Goal: Task Accomplishment & Management: Manage account settings

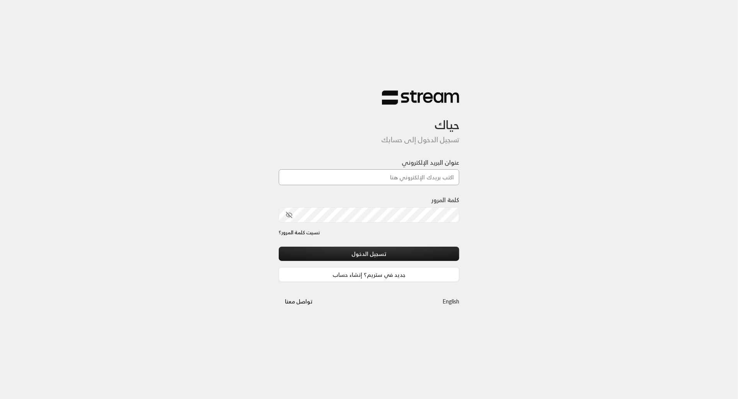
click at [400, 177] on input "عنوان البريد الإلكتروني" at bounding box center [369, 177] width 181 height 16
paste input "[EMAIL_ADDRESS][DOMAIN_NAME]"
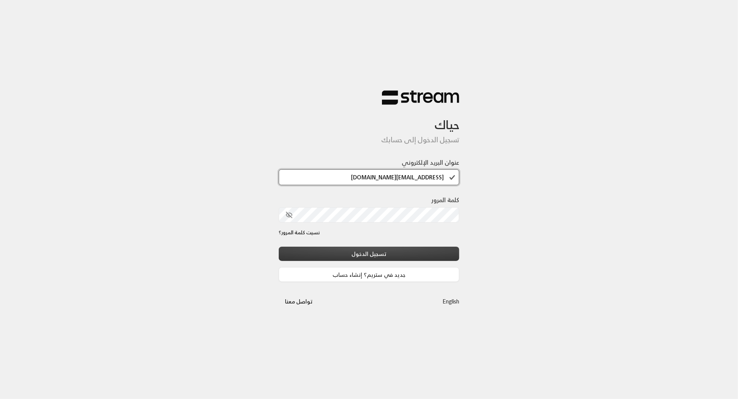
type input "[EMAIL_ADDRESS][DOMAIN_NAME]"
click at [447, 254] on button "تسجيل الدخول" at bounding box center [369, 254] width 181 height 14
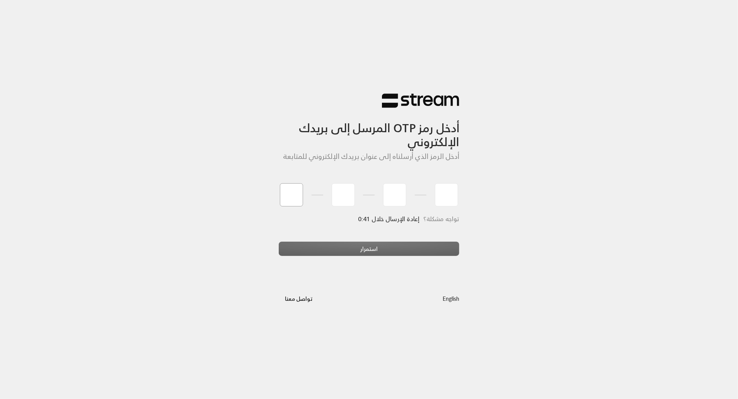
type input "9"
type input "4"
type input "3"
type input "9"
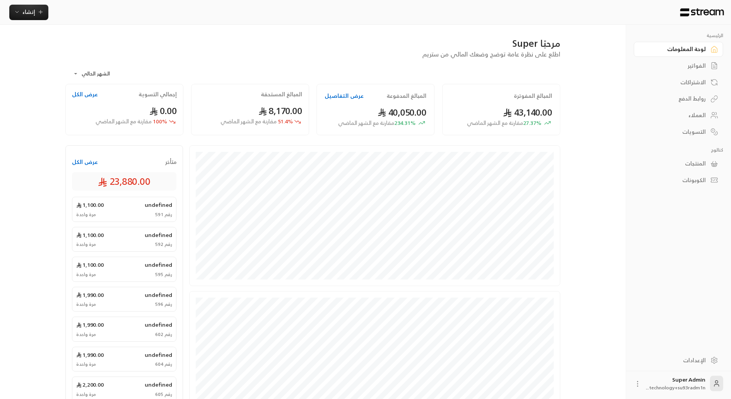
click at [702, 113] on div "العملاء" at bounding box center [674, 115] width 62 height 8
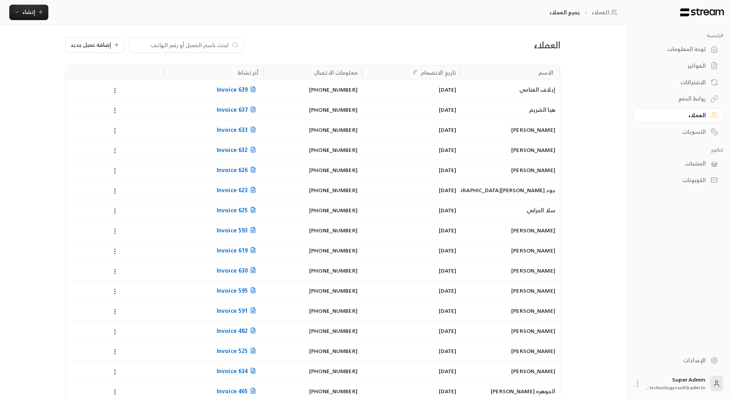
click at [187, 45] on input at bounding box center [181, 45] width 94 height 9
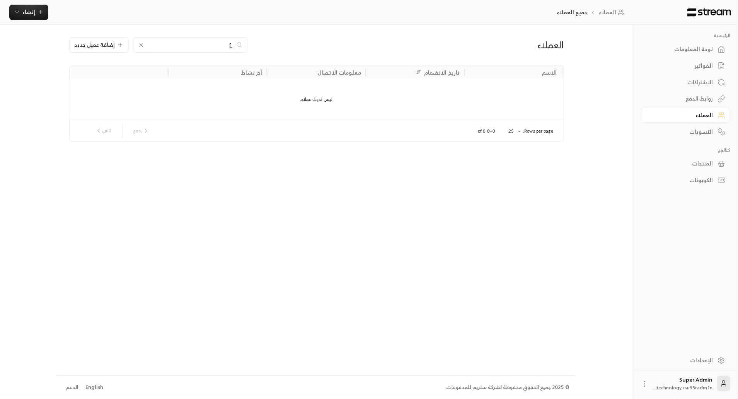
type input ","
type input "و"
type input "ل"
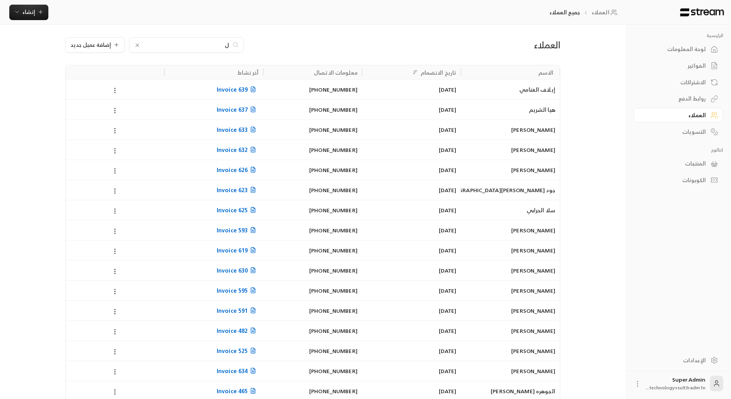
type input "ل"
click at [681, 118] on div "العملاء" at bounding box center [674, 115] width 62 height 8
click at [694, 50] on div "لوحة المعلومات" at bounding box center [674, 49] width 62 height 8
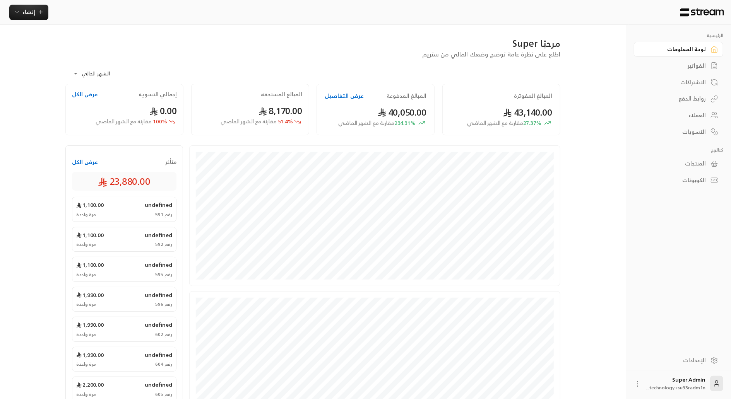
click at [697, 113] on div "العملاء" at bounding box center [674, 115] width 62 height 8
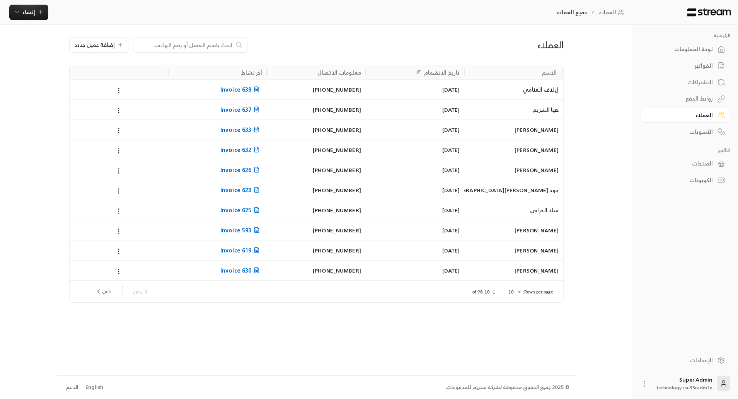
click at [213, 43] on input at bounding box center [185, 45] width 94 height 9
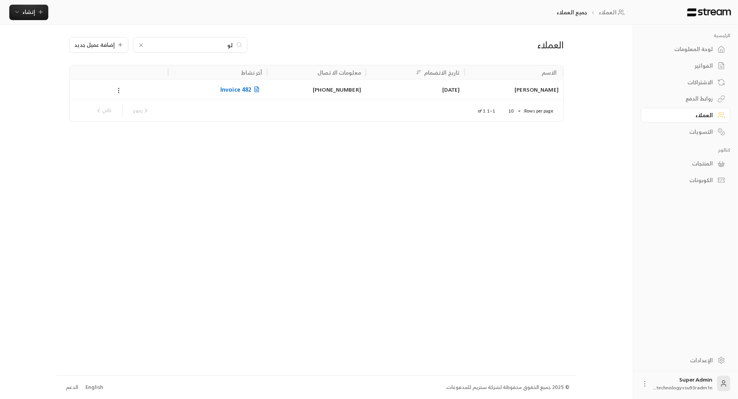
type input "ل"
type input "ع"
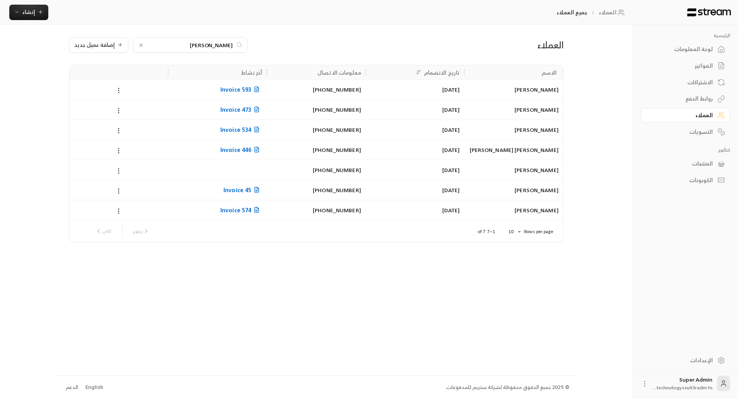
type input "[PERSON_NAME]"
click at [490, 118] on div "[PERSON_NAME]" at bounding box center [514, 110] width 90 height 20
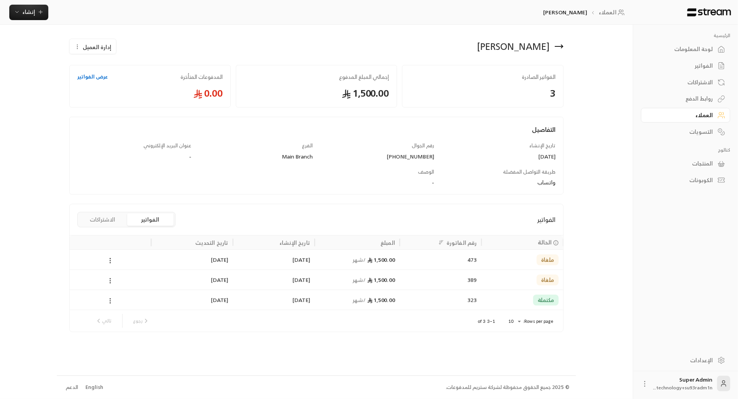
click at [92, 48] on span "إدارة العميل" at bounding box center [97, 47] width 29 height 8
click at [104, 84] on link "حذف" at bounding box center [99, 85] width 48 height 14
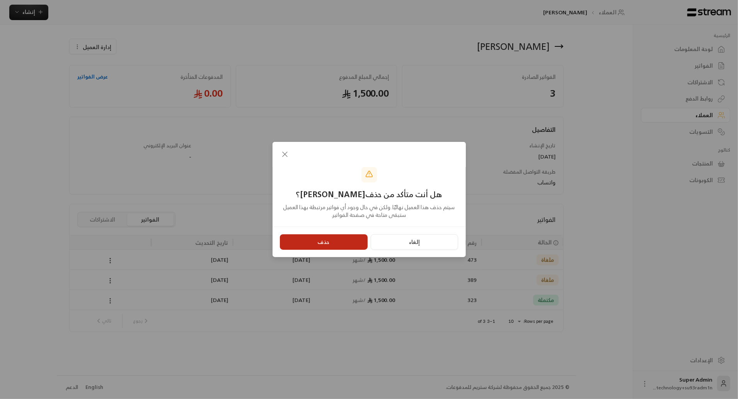
click at [311, 246] on button "حذف" at bounding box center [324, 241] width 88 height 15
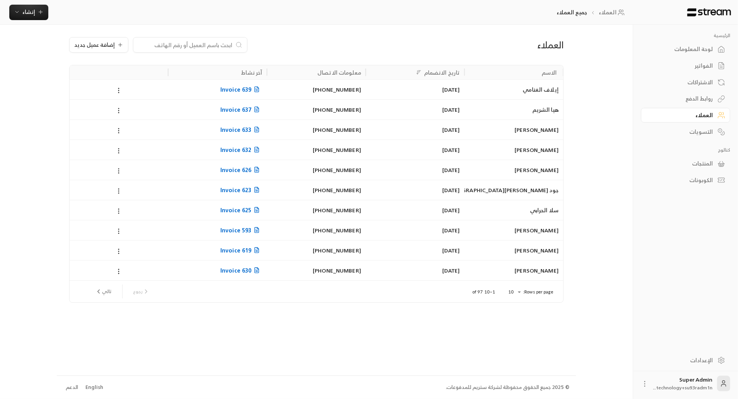
click at [194, 46] on input at bounding box center [185, 45] width 94 height 9
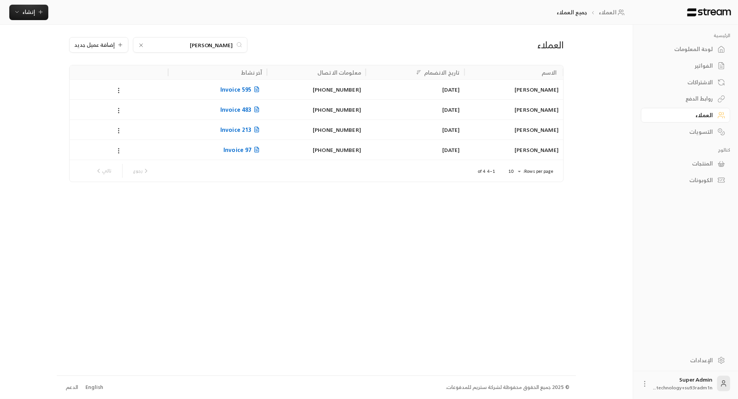
type input "[PERSON_NAME]"
click at [383, 125] on div "[DATE]" at bounding box center [416, 130] width 90 height 20
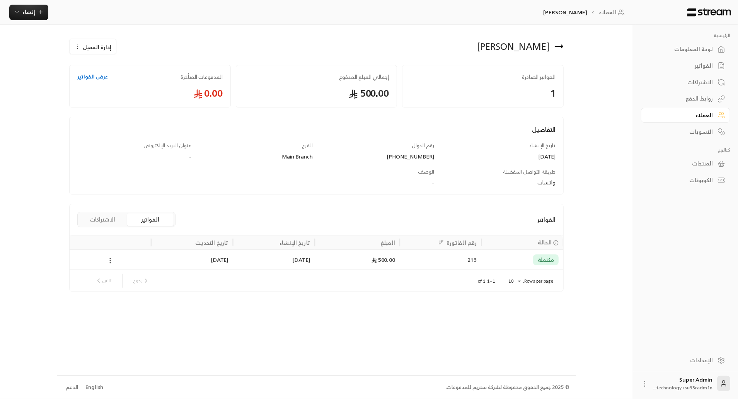
click at [90, 47] on span "إدارة العميل" at bounding box center [97, 47] width 29 height 8
click at [97, 88] on link "حذف" at bounding box center [99, 85] width 48 height 14
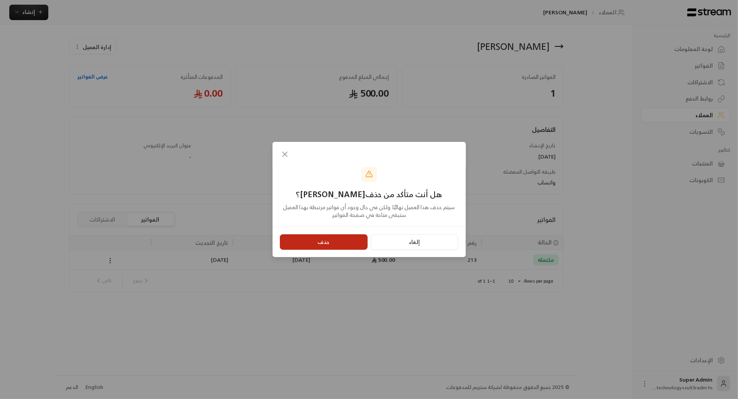
click at [309, 243] on button "حذف" at bounding box center [324, 241] width 88 height 15
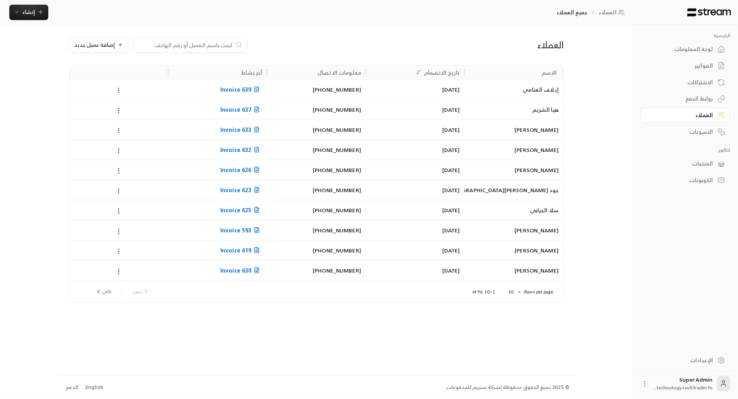
click at [200, 43] on input at bounding box center [185, 45] width 94 height 9
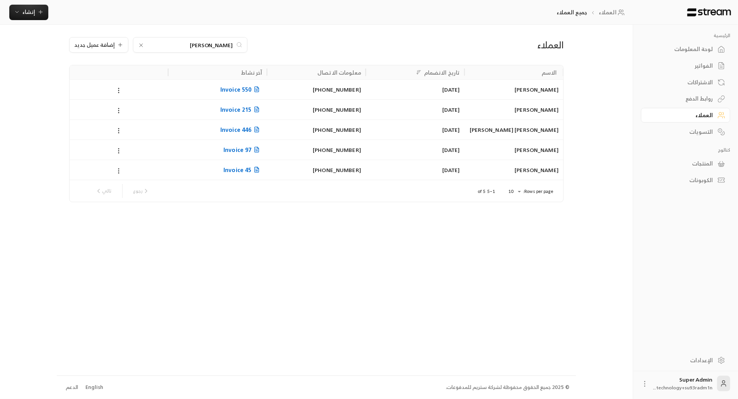
type input "[PERSON_NAME]"
click at [140, 46] on icon at bounding box center [141, 45] width 3 height 3
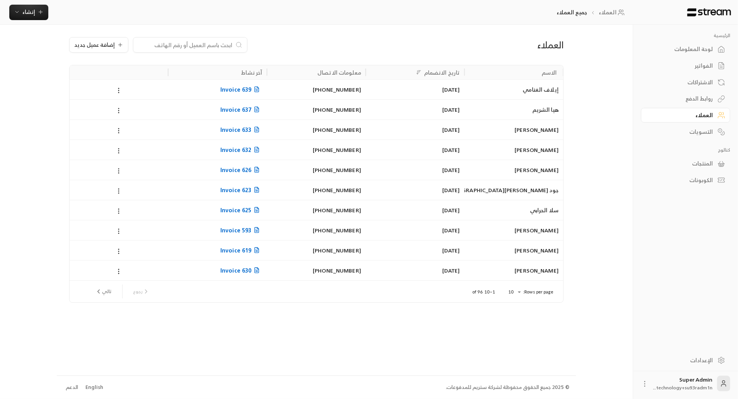
click at [195, 45] on input at bounding box center [185, 45] width 94 height 9
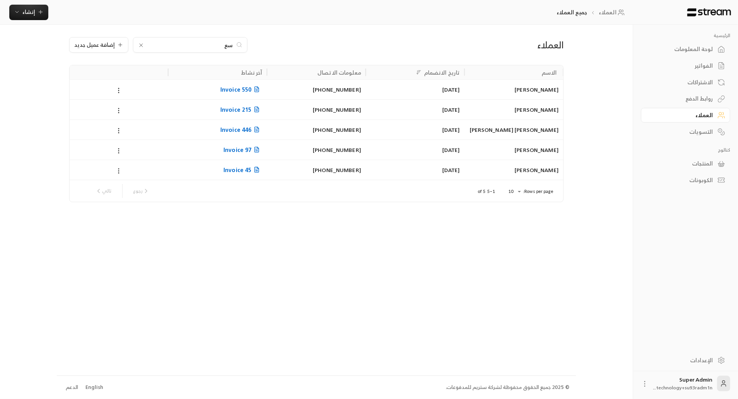
type input "س"
